Goal: Information Seeking & Learning: Learn about a topic

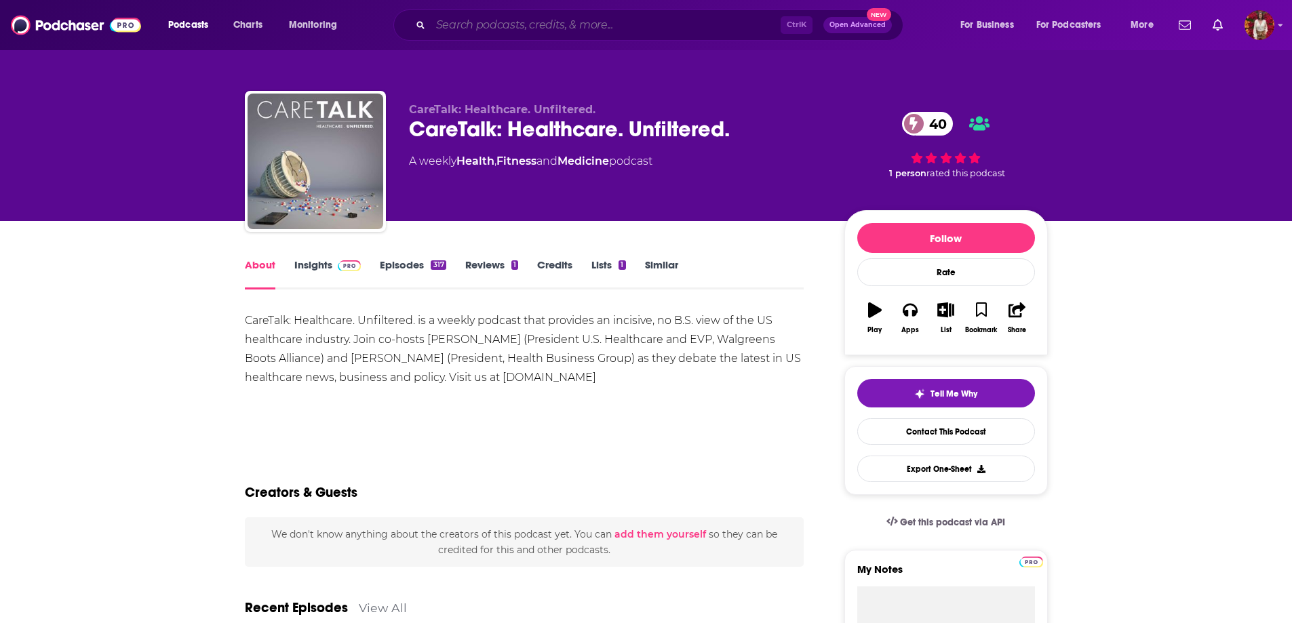
click at [526, 30] on input "Search podcasts, credits, & more..." at bounding box center [606, 25] width 350 height 22
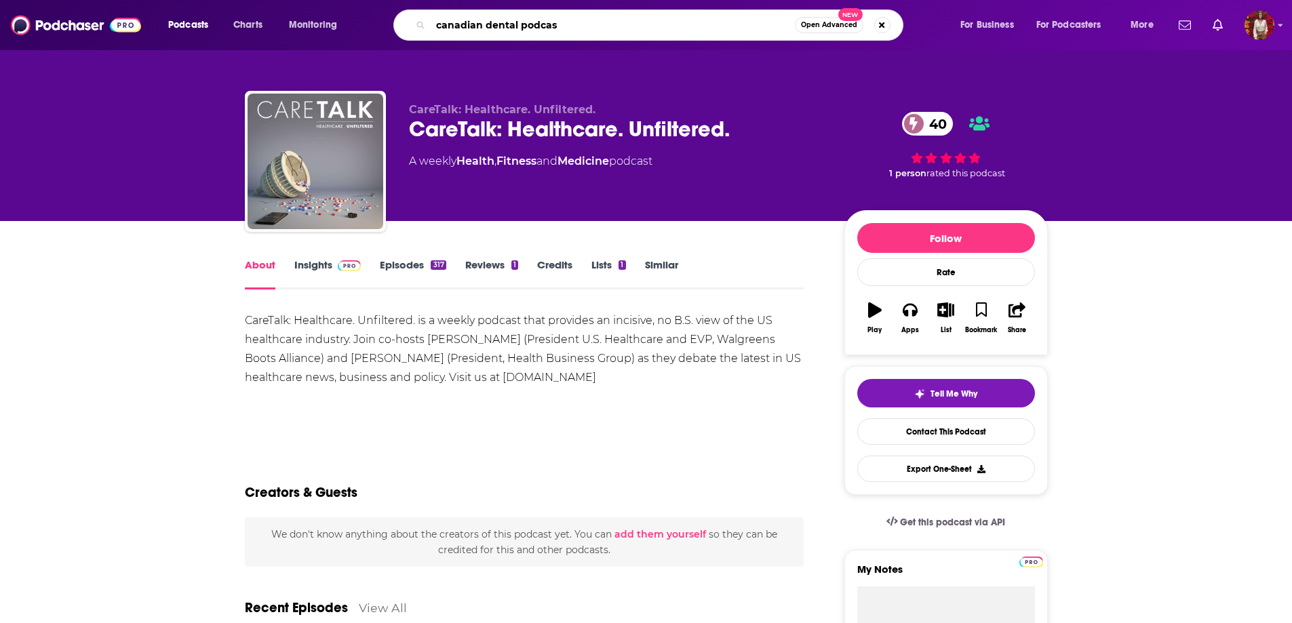
type input "canadian dental podcast"
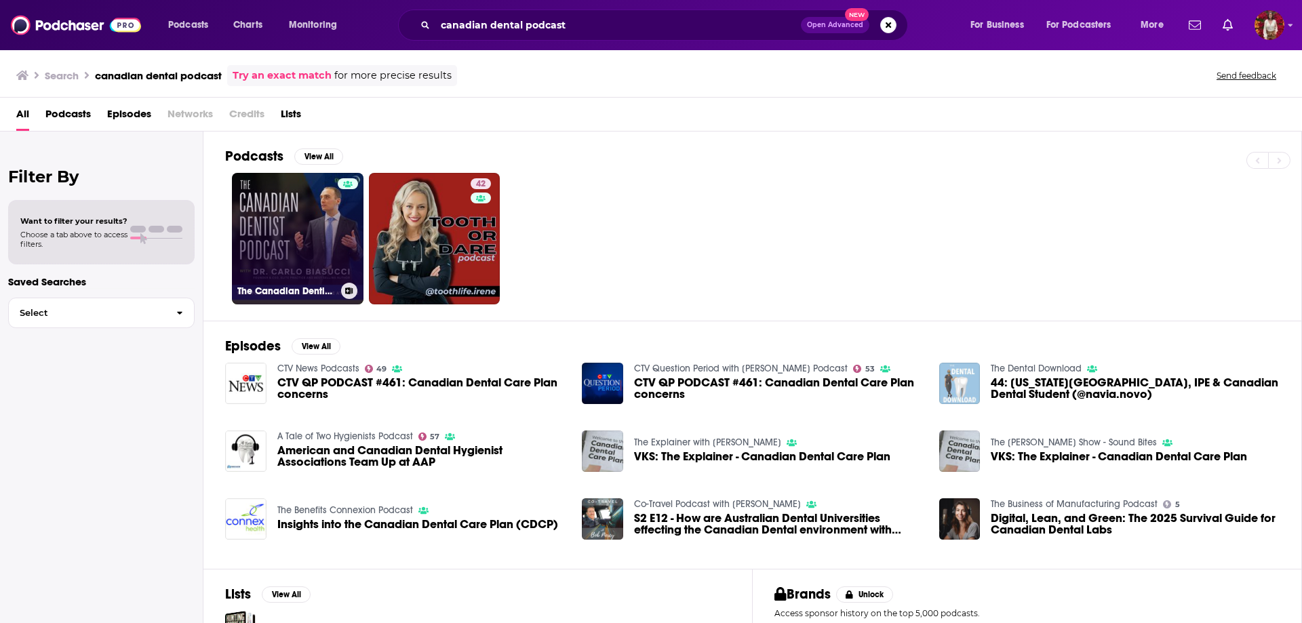
click at [284, 249] on link "The Canadian Dentist Podcast" at bounding box center [298, 239] width 132 height 132
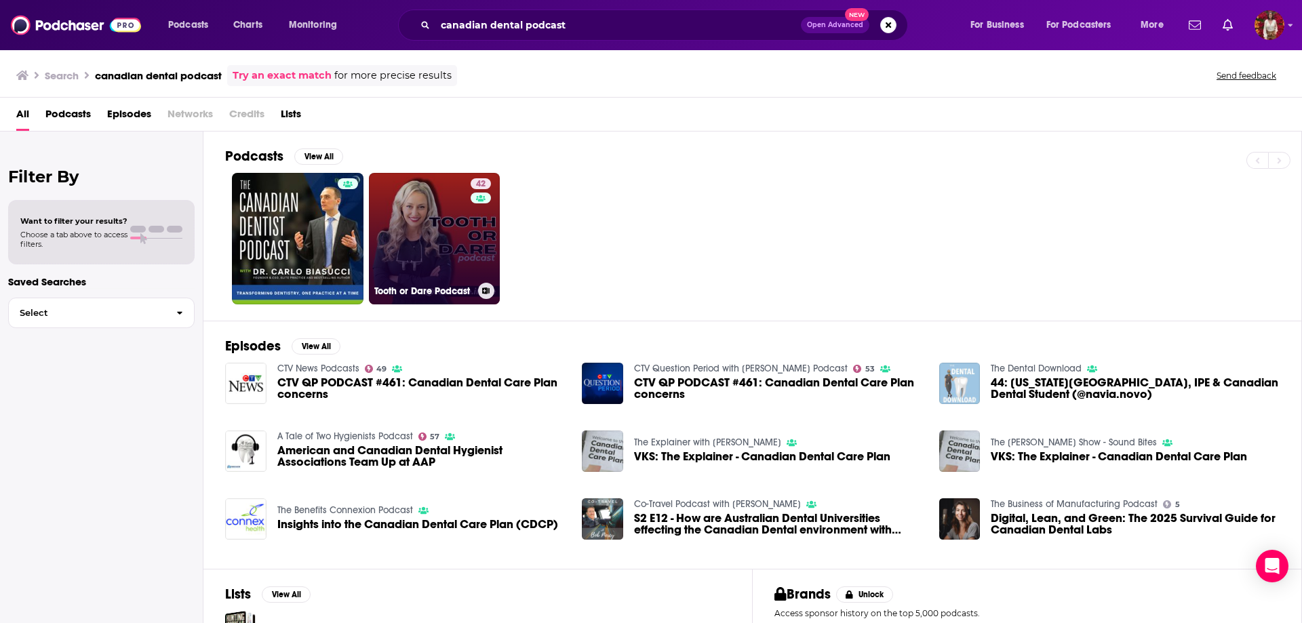
click at [461, 233] on link "42 Tooth or Dare Podcast" at bounding box center [435, 239] width 132 height 132
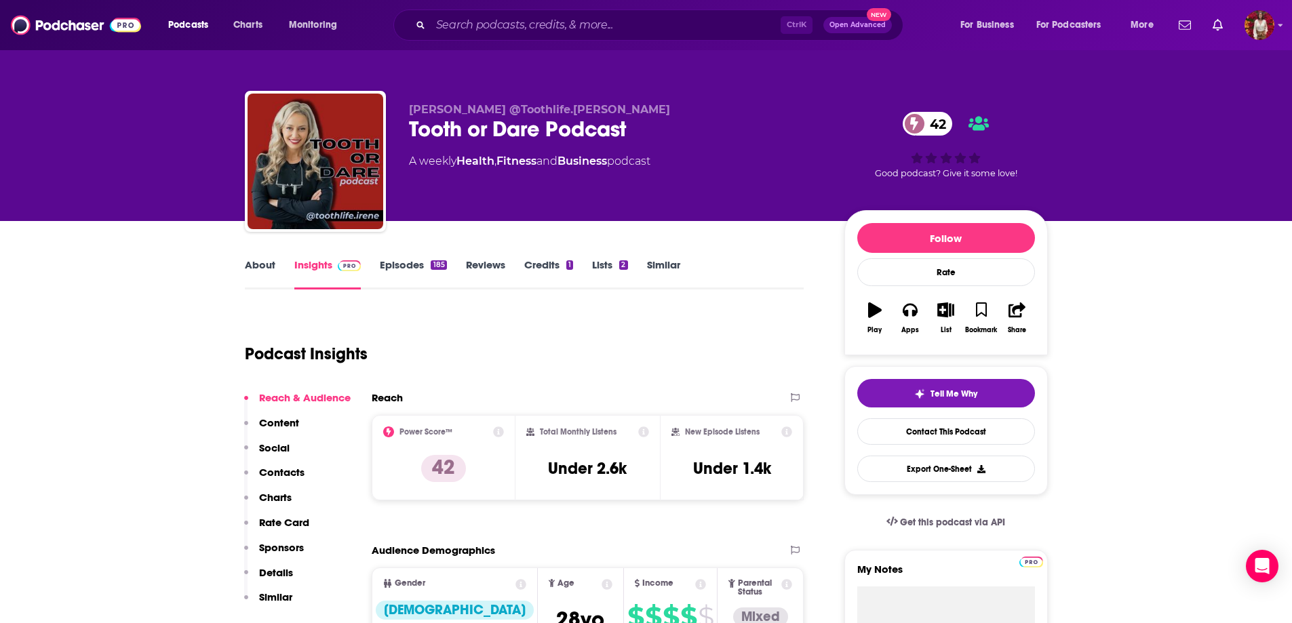
click at [262, 261] on link "About" at bounding box center [260, 273] width 31 height 31
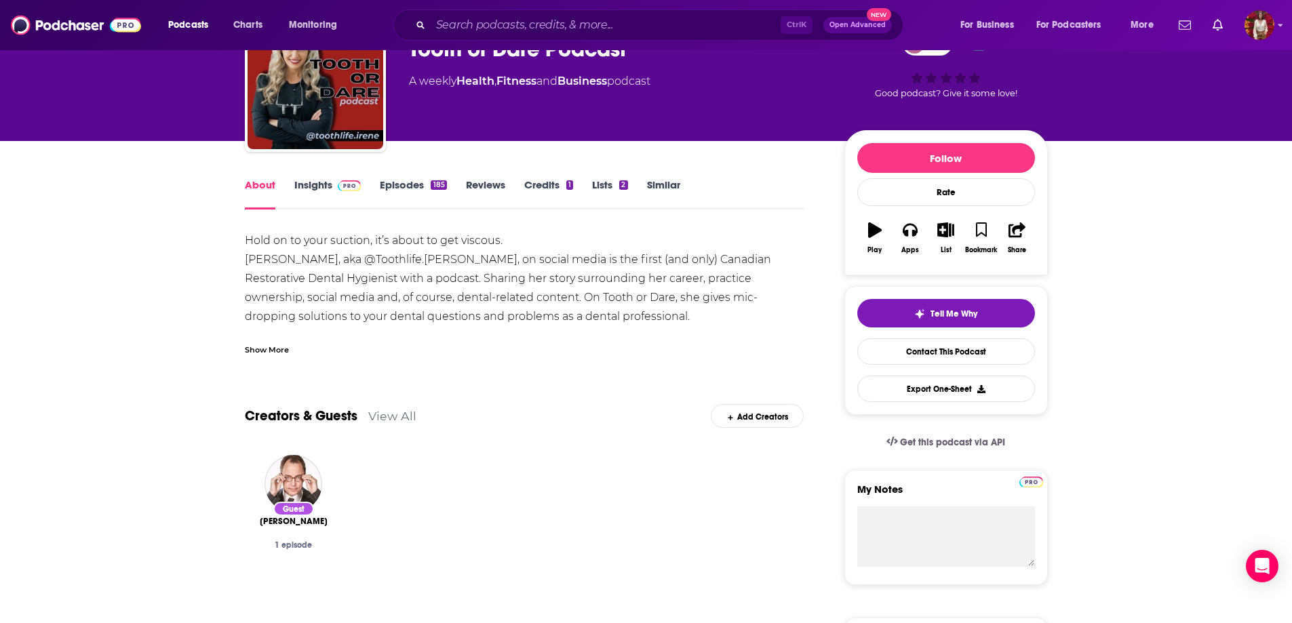
scroll to position [136, 0]
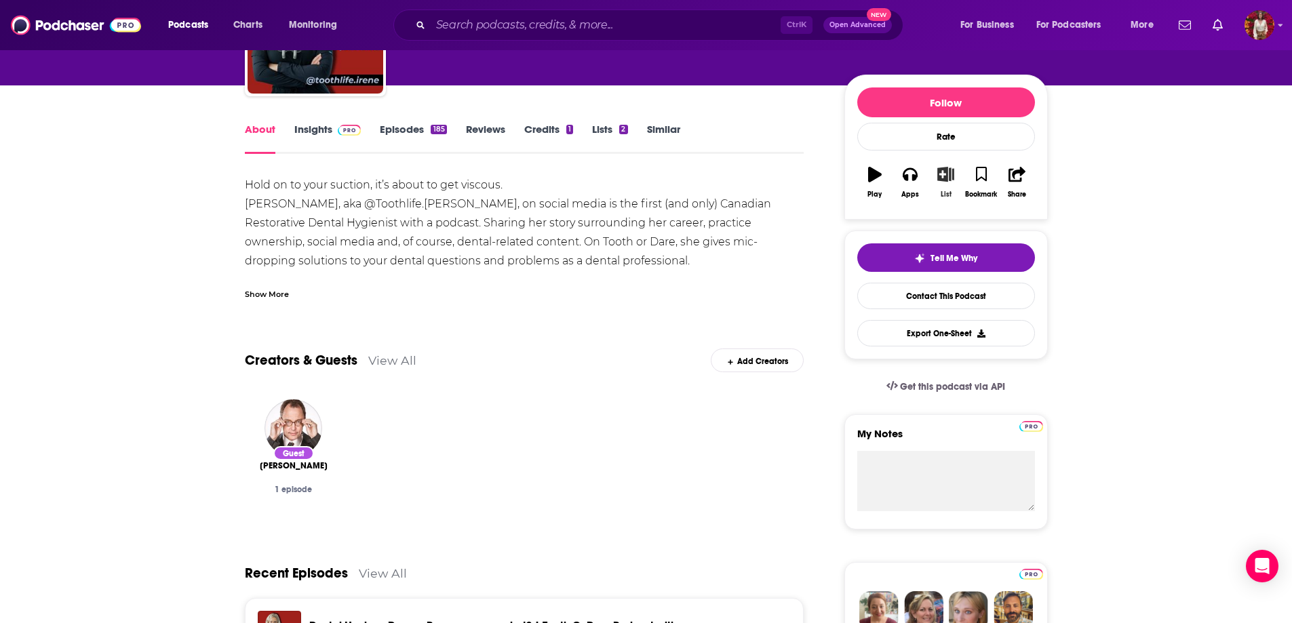
click at [947, 188] on button "List" at bounding box center [945, 182] width 35 height 49
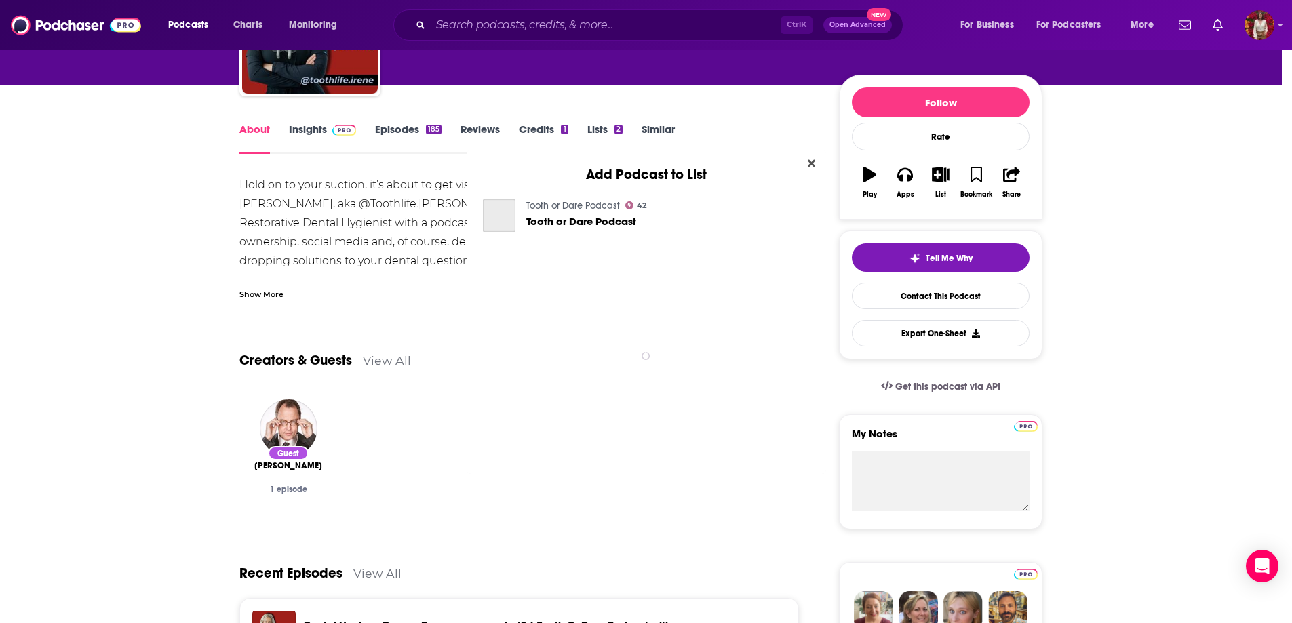
scroll to position [0, 0]
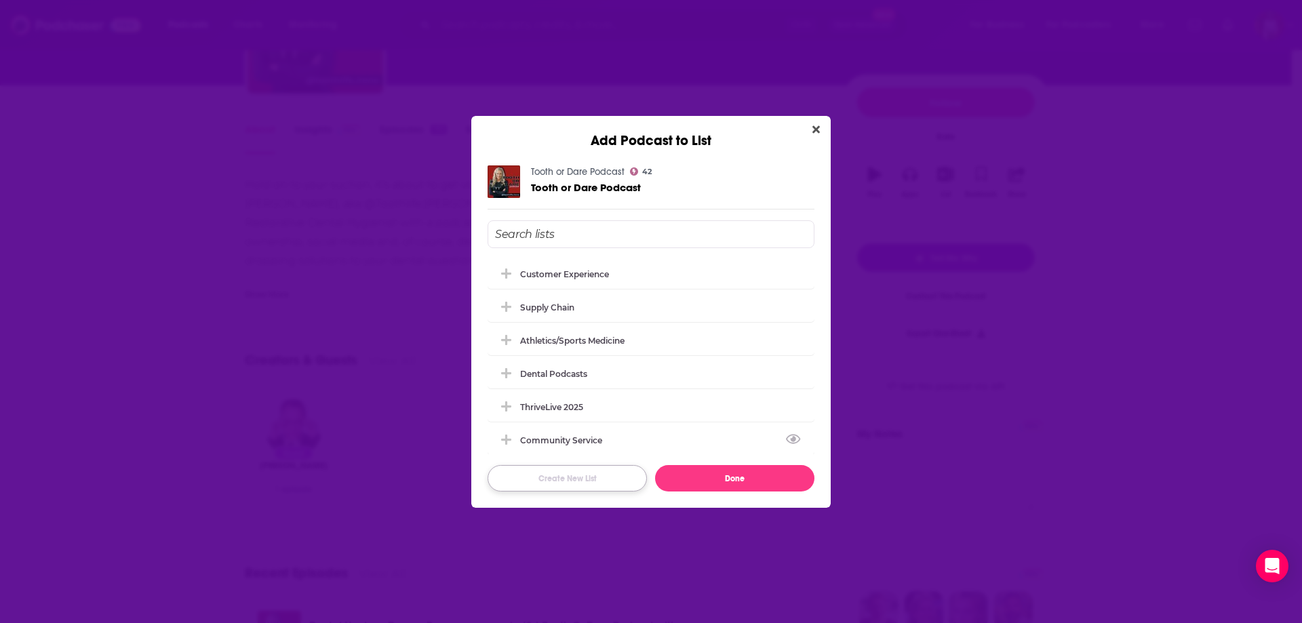
click at [589, 472] on button "Create New List" at bounding box center [567, 478] width 159 height 26
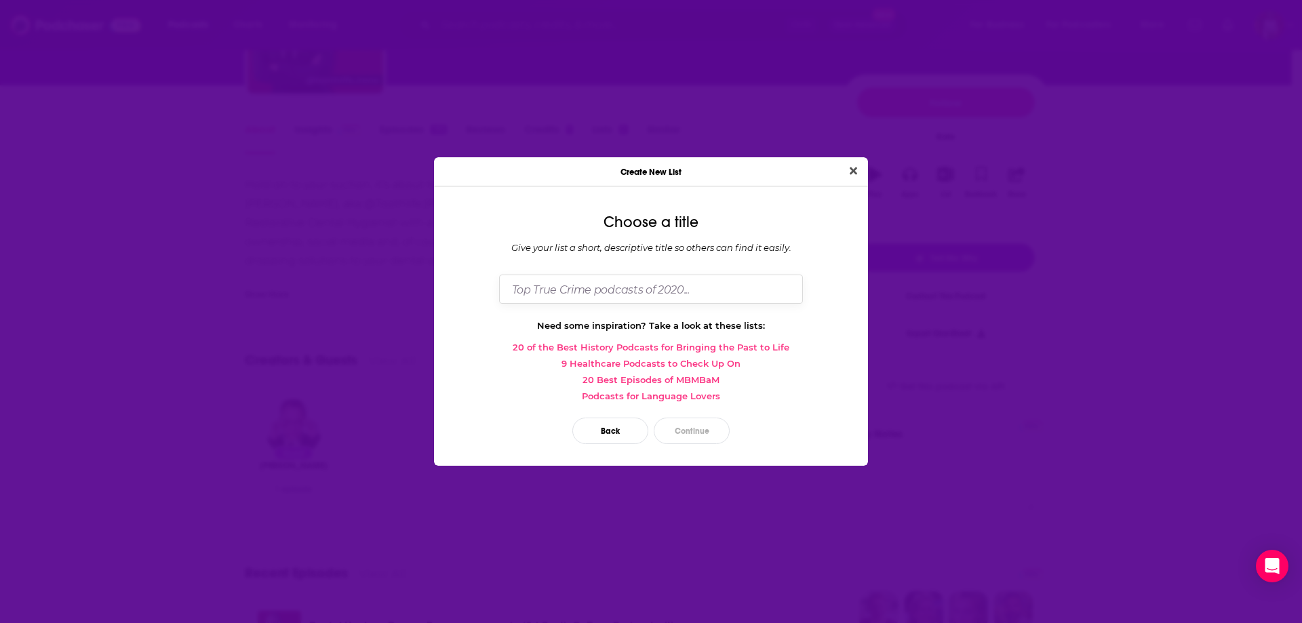
click at [593, 286] on input "Dialog" at bounding box center [651, 289] width 304 height 29
type input "Canadian Dental Podcasts"
click at [680, 425] on button "Continue" at bounding box center [692, 431] width 76 height 26
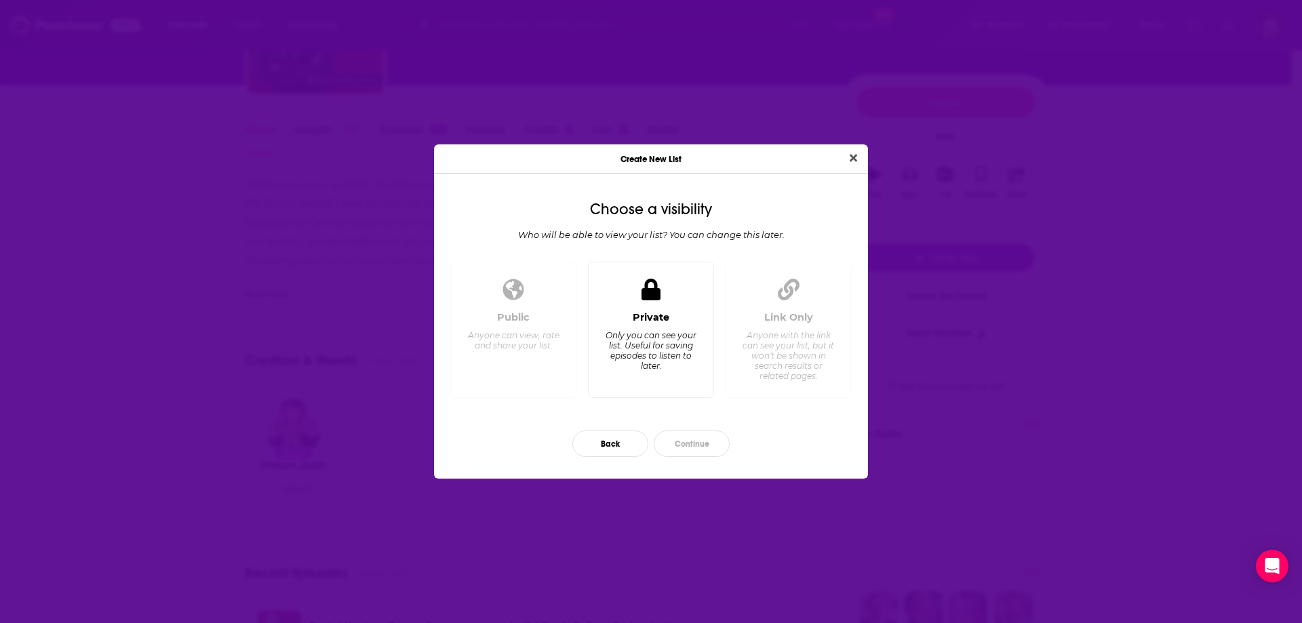
click at [684, 359] on div "Only you can see your list. Useful for saving episodes to listen to later." at bounding box center [650, 350] width 93 height 41
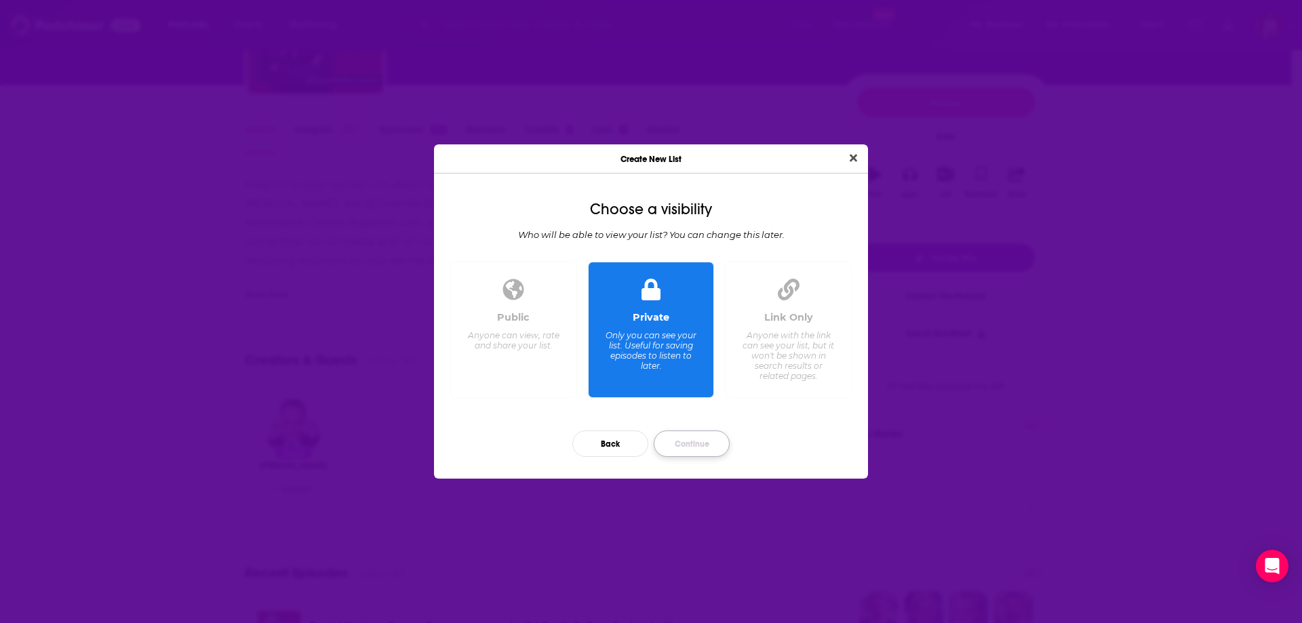
click at [706, 448] on button "Continue" at bounding box center [692, 444] width 76 height 26
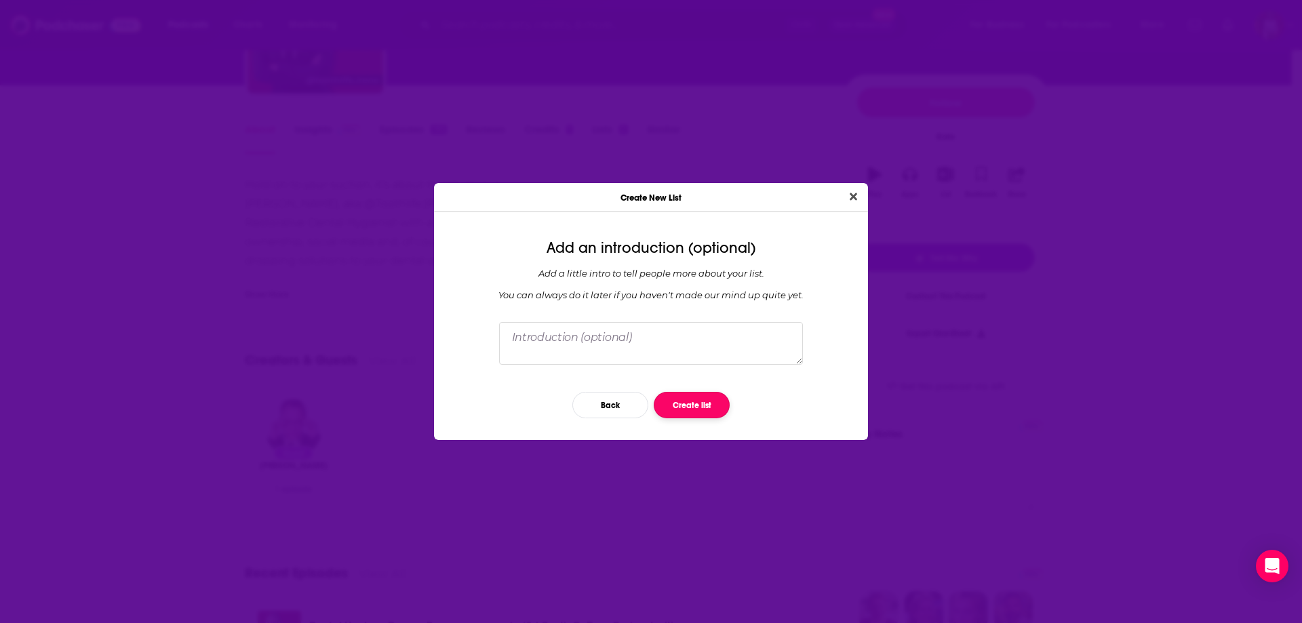
click at [697, 410] on button "Create list" at bounding box center [692, 405] width 76 height 26
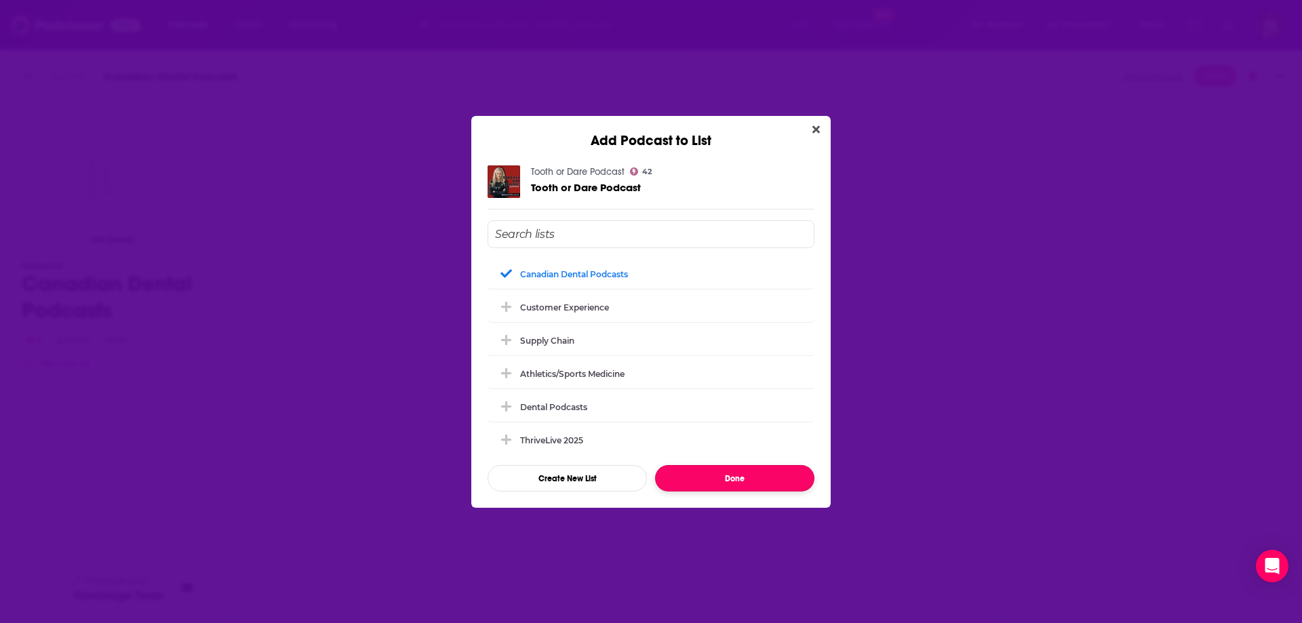
click at [722, 490] on button "Done" at bounding box center [734, 478] width 159 height 26
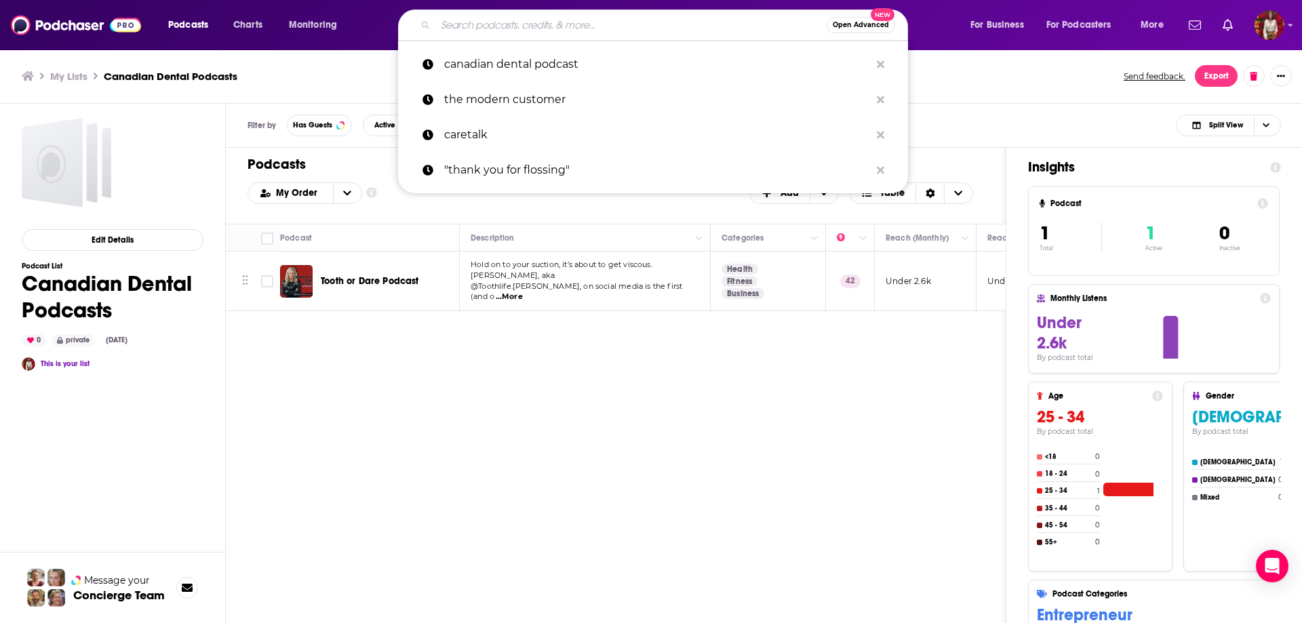
click at [499, 24] on input "Search podcasts, credits, & more..." at bounding box center [631, 25] width 391 height 22
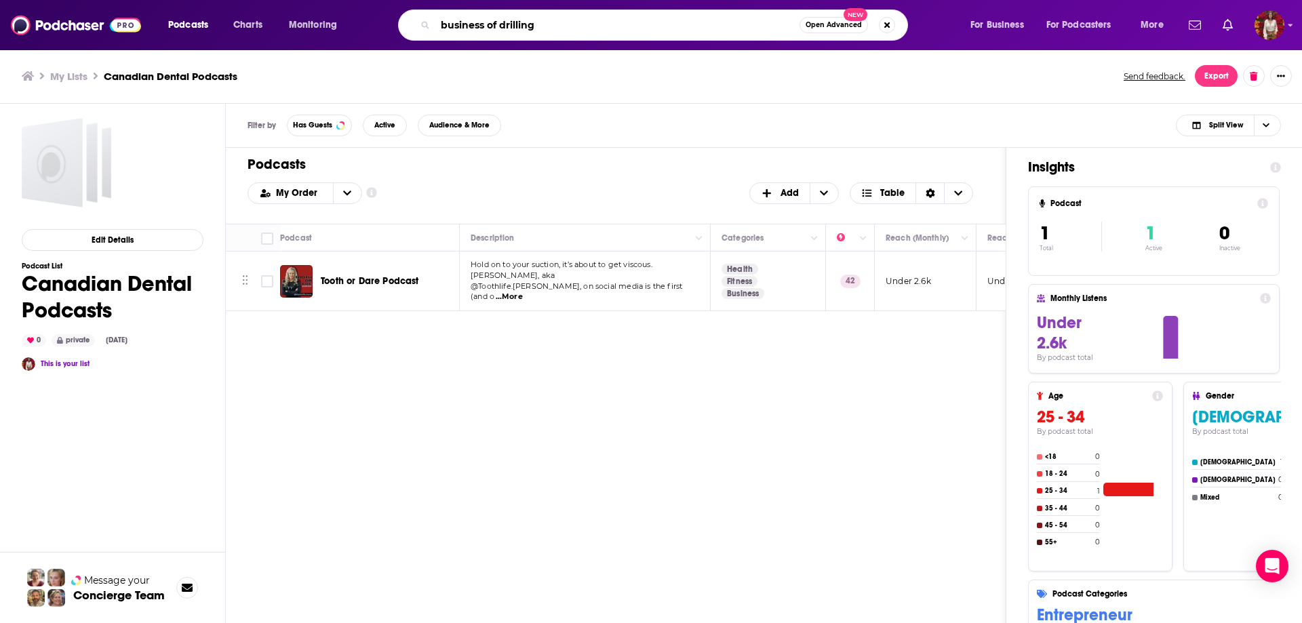
type input "business of drilling"
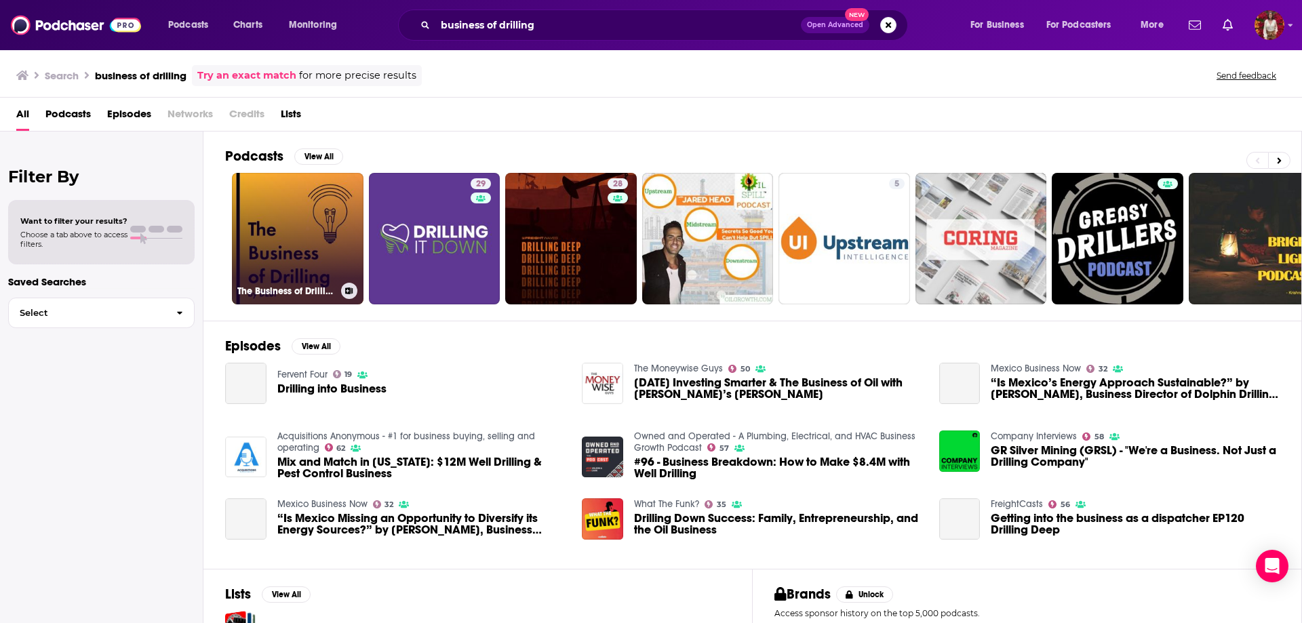
click at [275, 256] on link "The Business of Drilling by [PERSON_NAME]" at bounding box center [298, 239] width 132 height 132
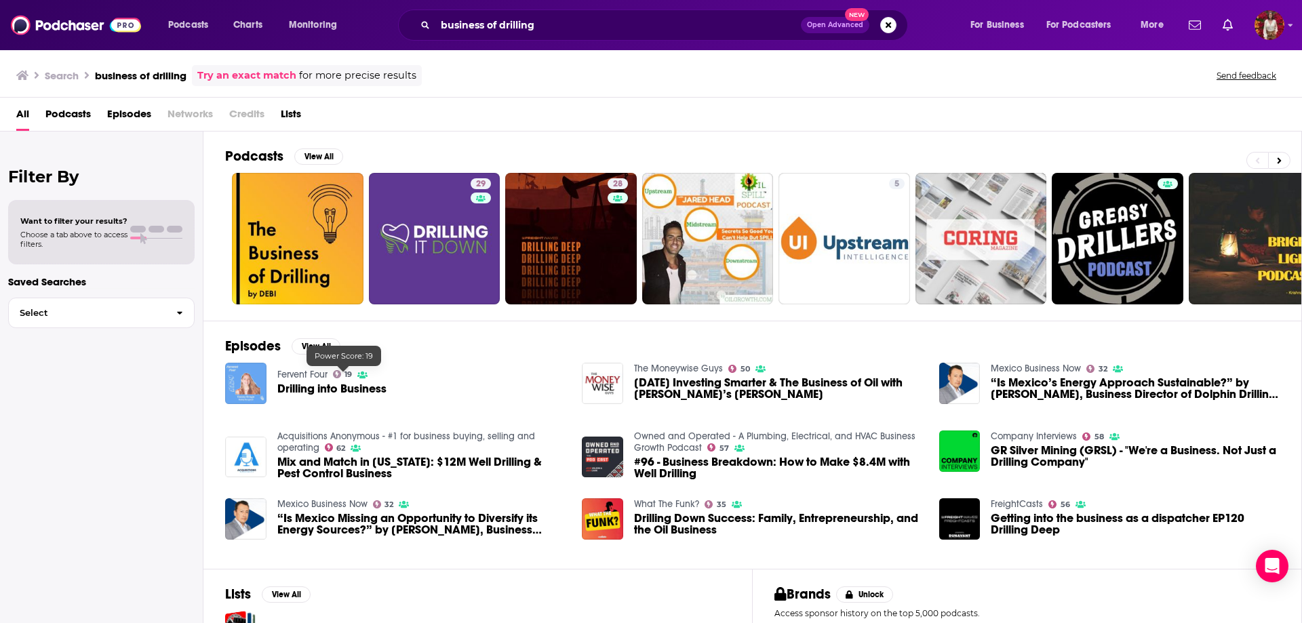
click at [244, 391] on img "Drilling into Business" at bounding box center [245, 383] width 41 height 41
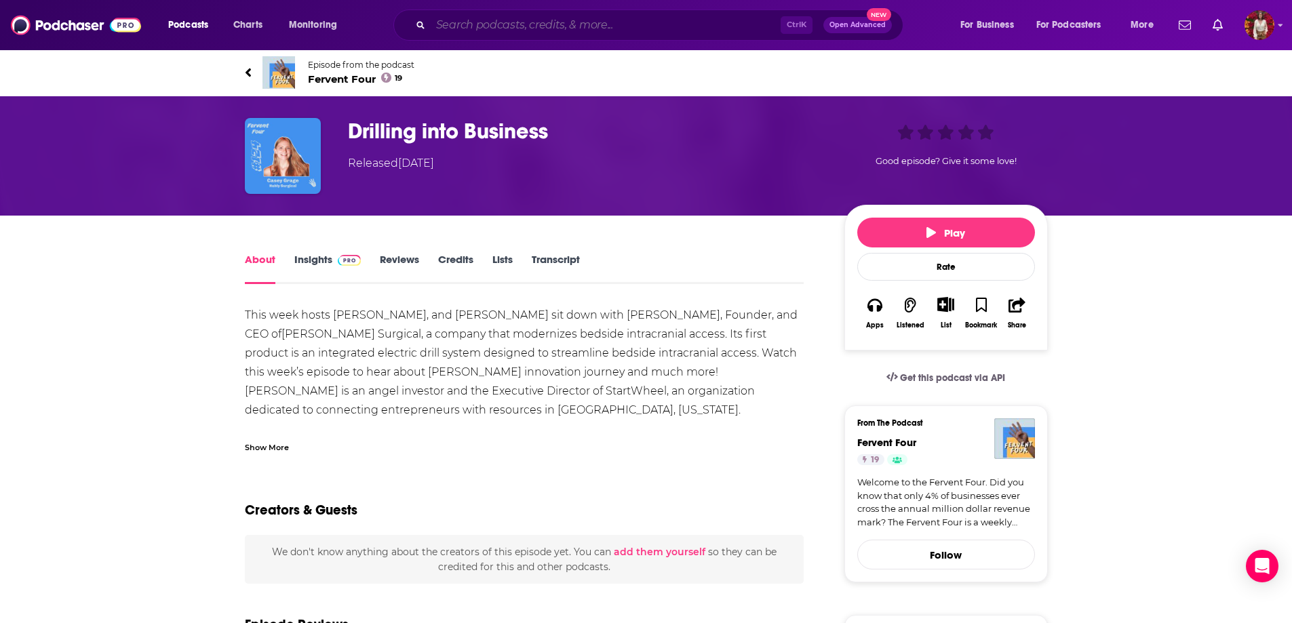
click at [511, 22] on input "Search podcasts, credits, & more..." at bounding box center [606, 25] width 350 height 22
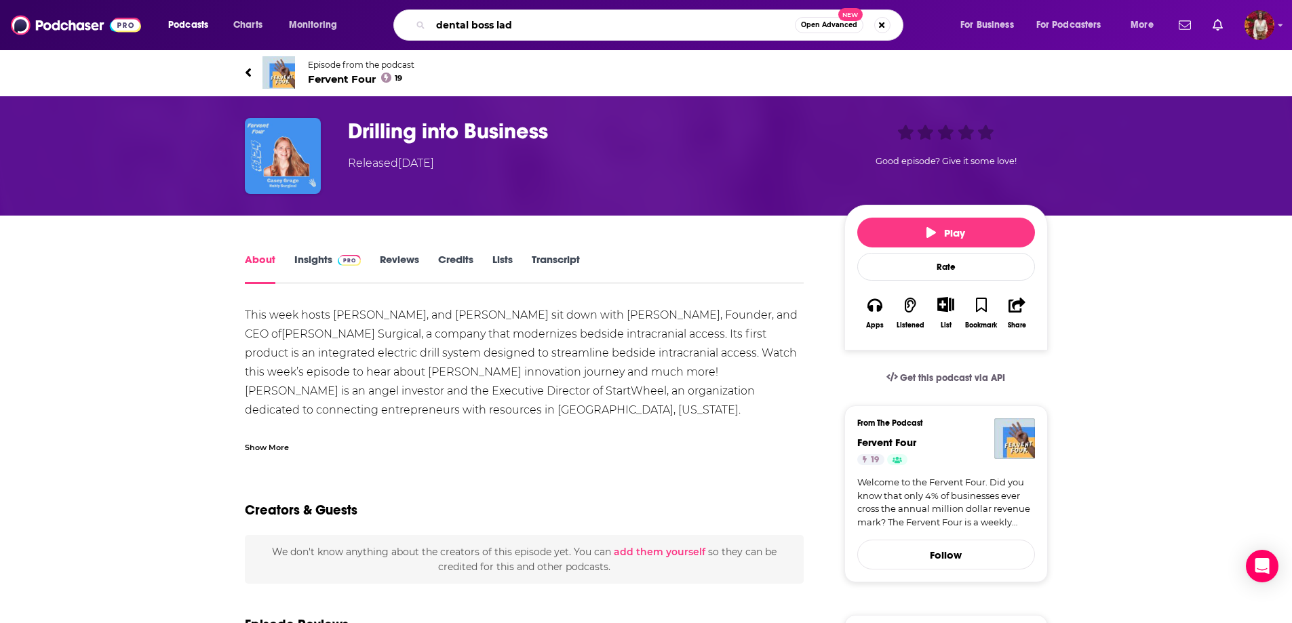
type input "dental boss [DEMOGRAPHIC_DATA]"
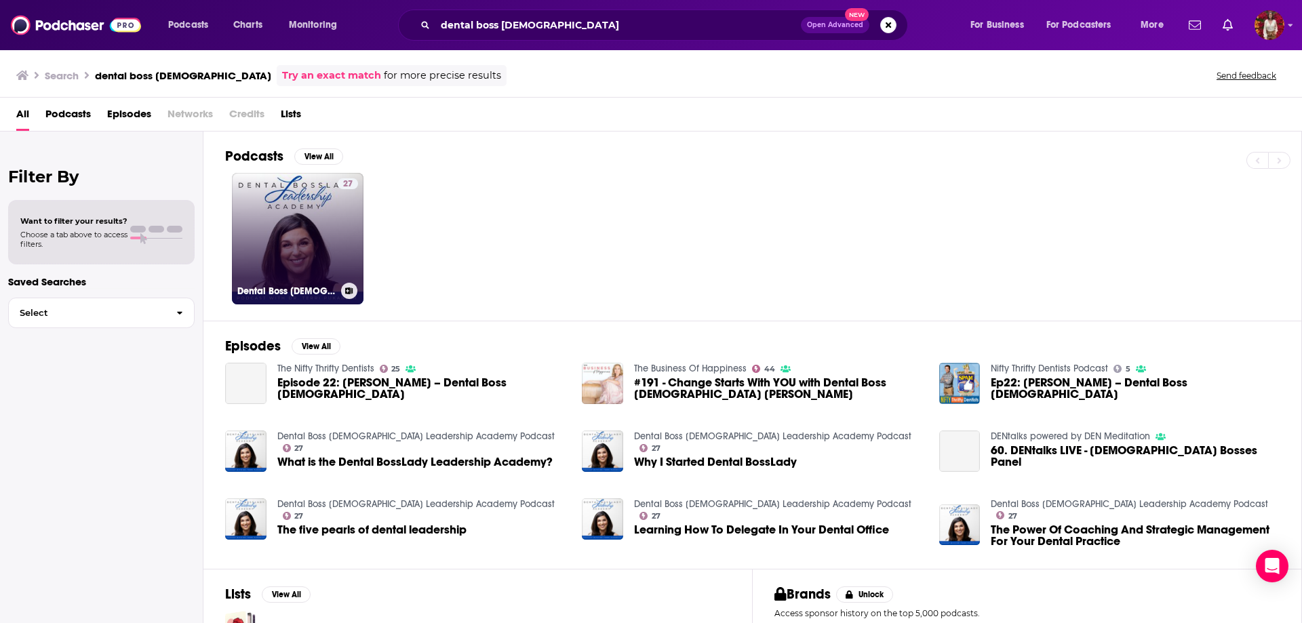
click at [333, 261] on link "27 Dental Boss [DEMOGRAPHIC_DATA] Leadership Academy Podcast" at bounding box center [298, 239] width 132 height 132
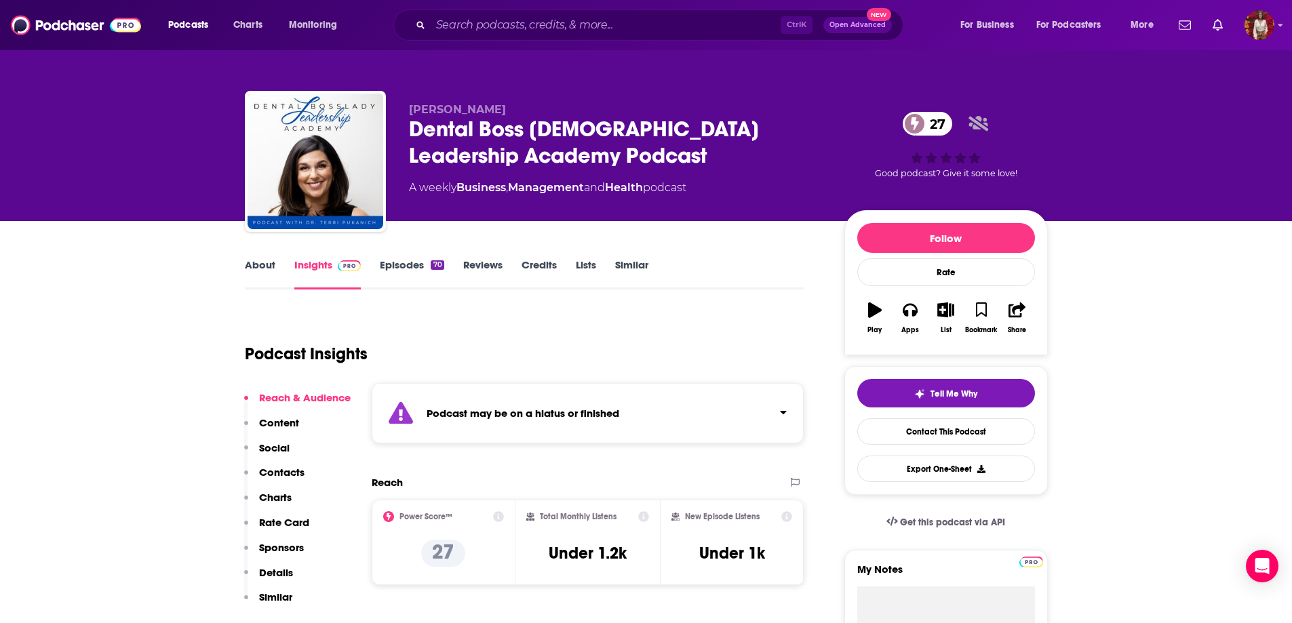
click at [254, 265] on link "About" at bounding box center [260, 273] width 31 height 31
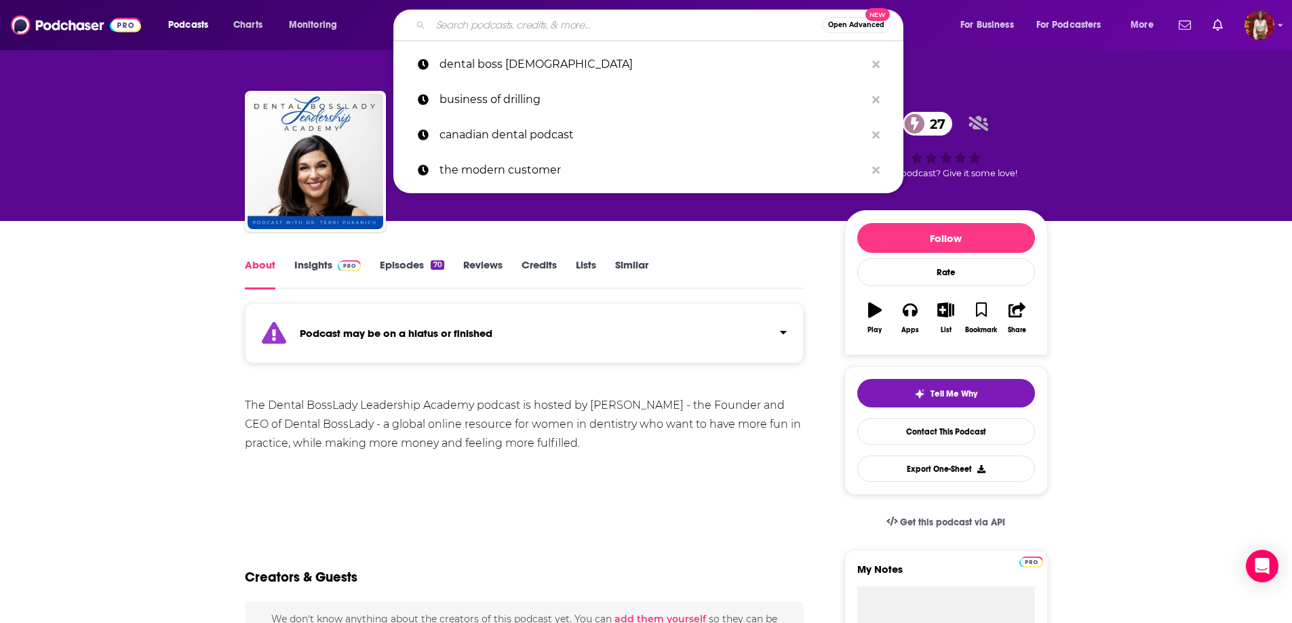
click at [484, 26] on input "Search podcasts, credits, & more..." at bounding box center [626, 25] width 391 height 22
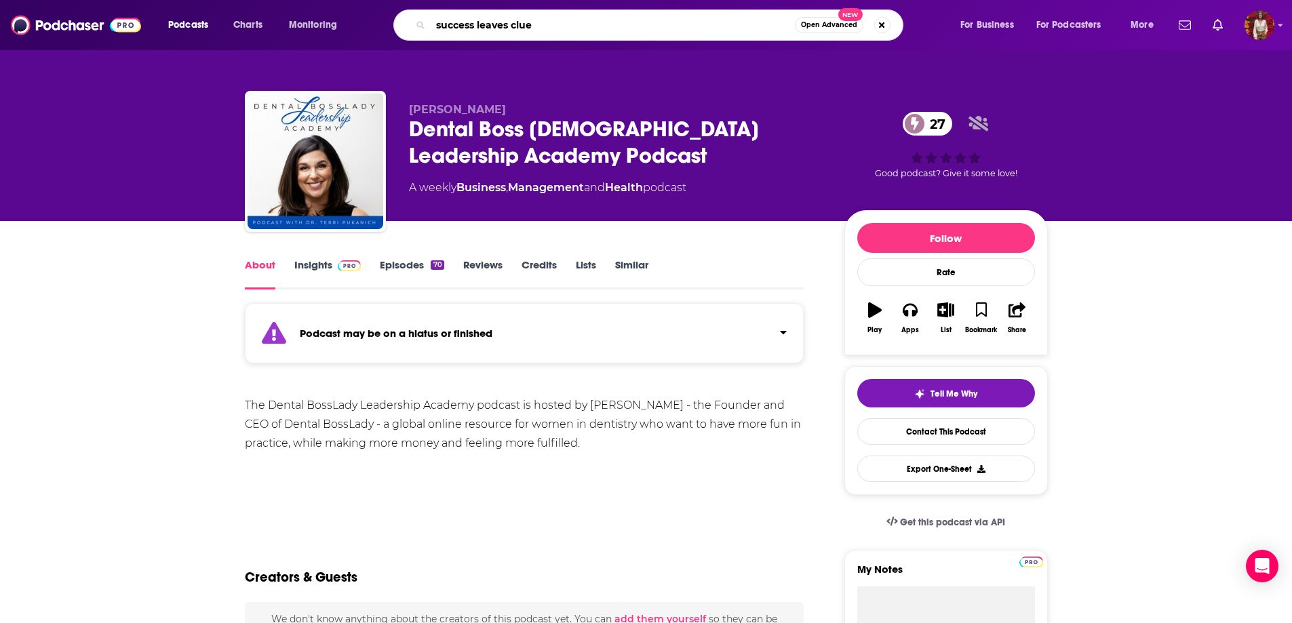
type input "success leaves clues"
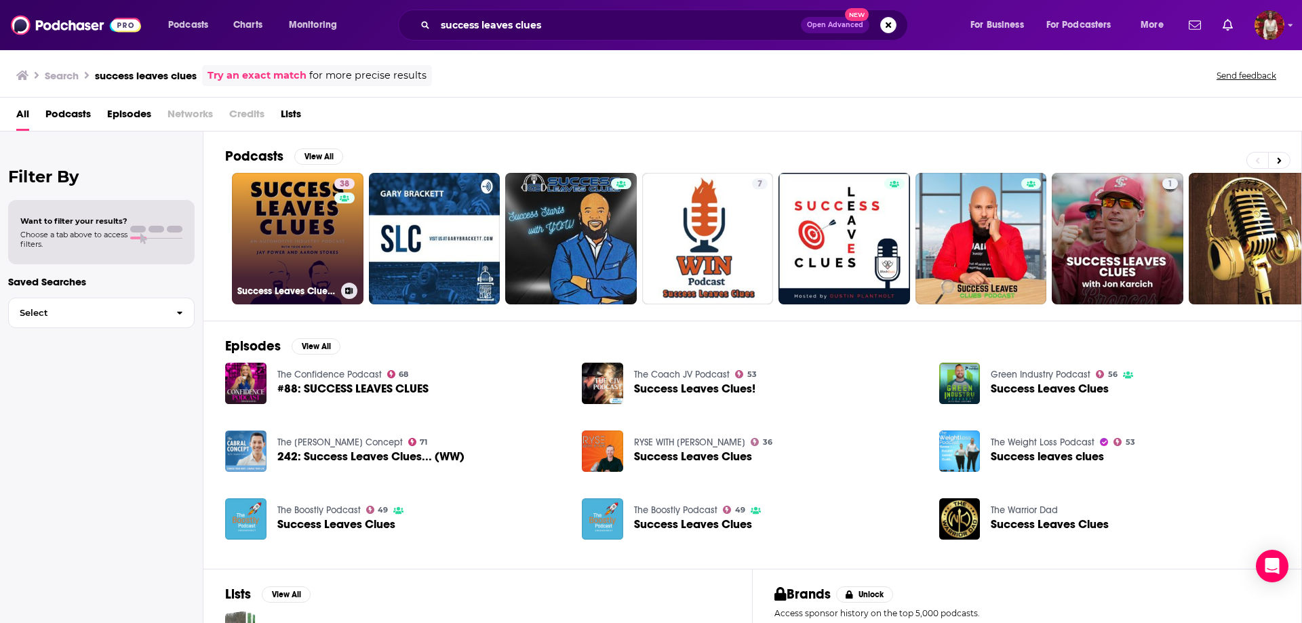
click at [296, 237] on link "38 Success Leaves Clues: An Automotive Industry Podcast" at bounding box center [298, 239] width 132 height 132
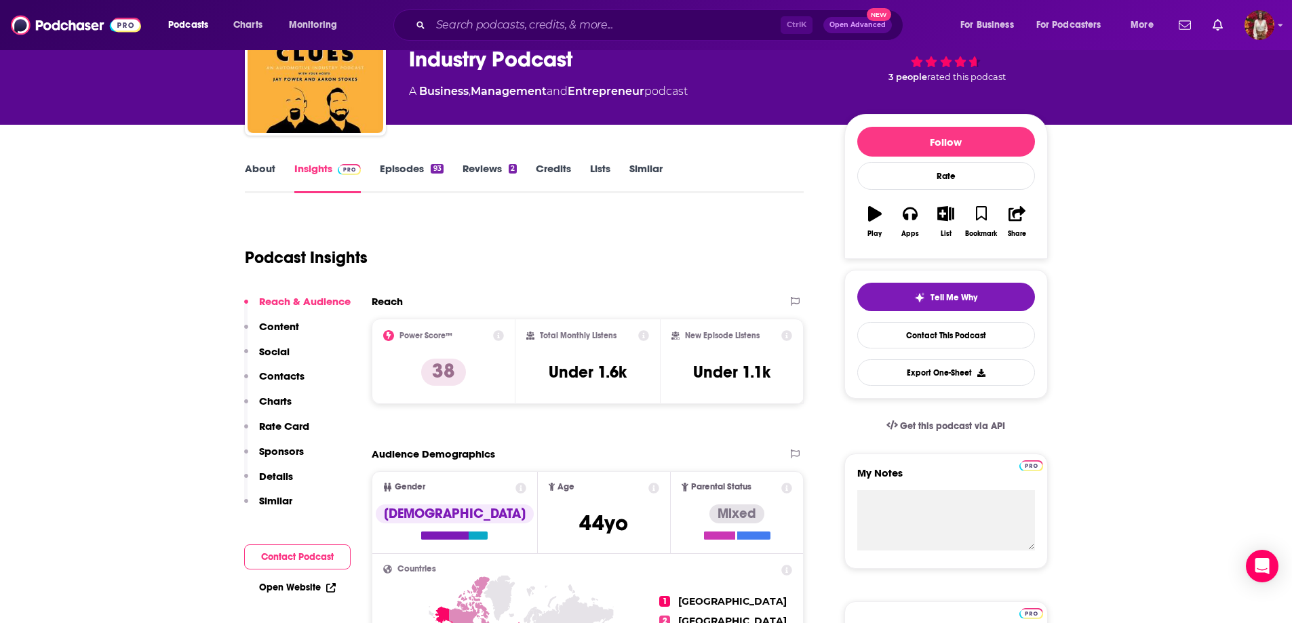
scroll to position [68, 0]
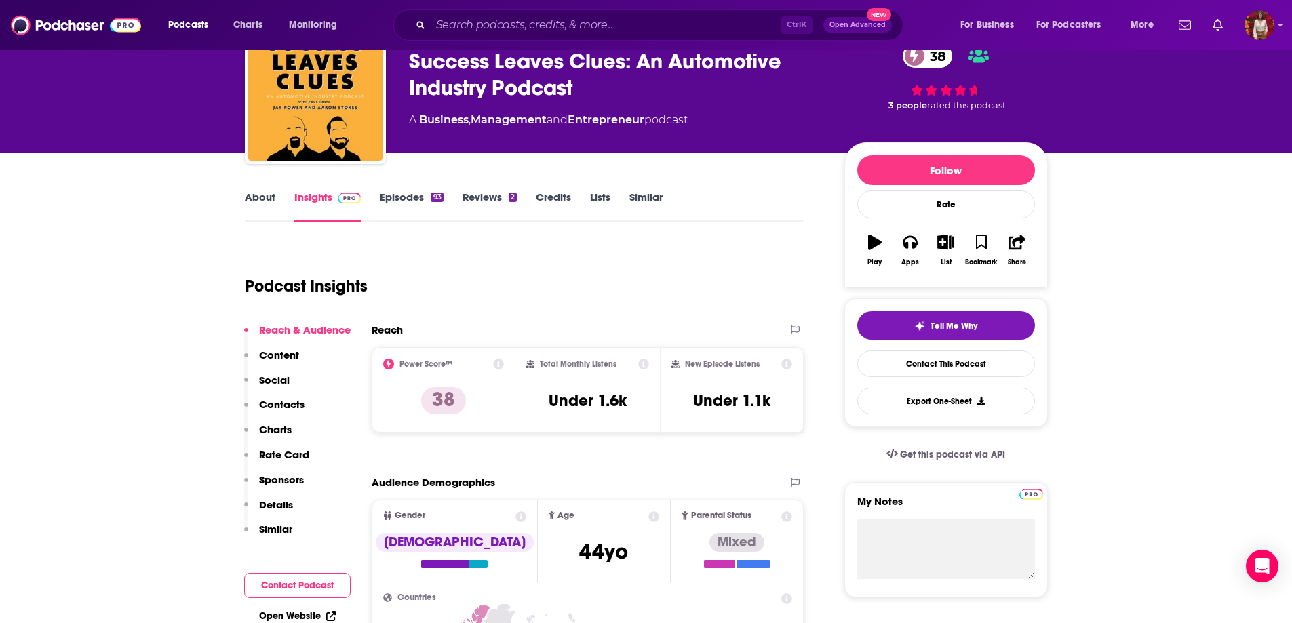
click at [418, 204] on link "Episodes 93" at bounding box center [411, 206] width 63 height 31
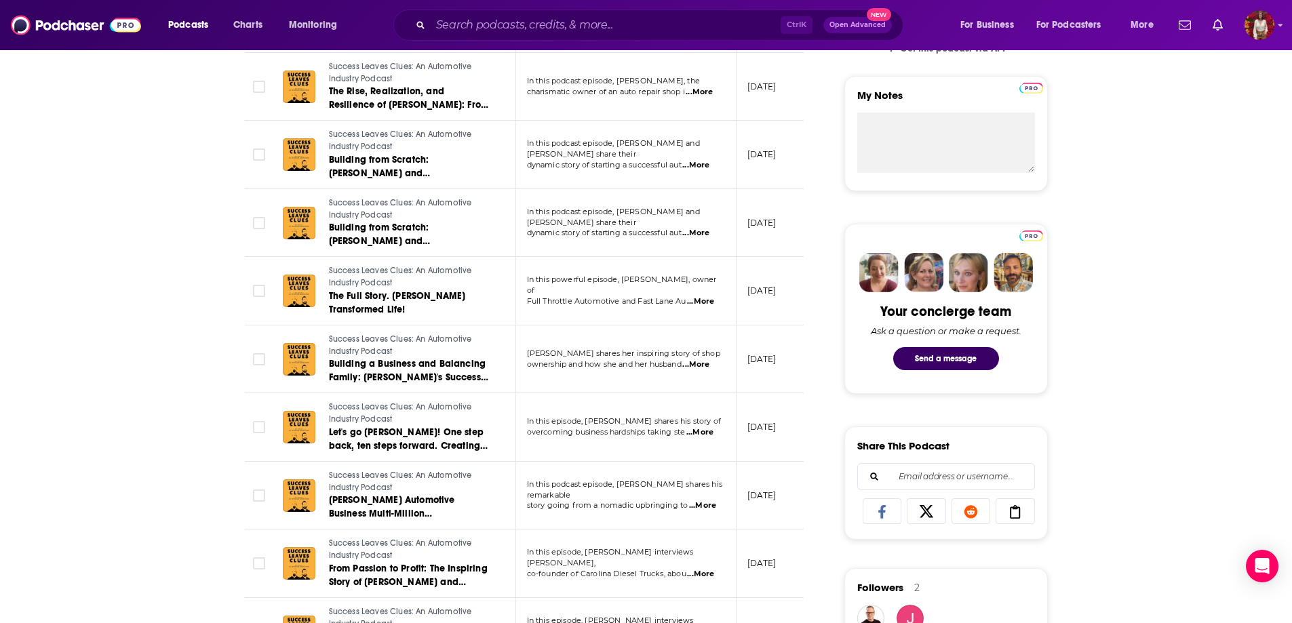
scroll to position [475, 0]
